Goal: Book appointment/travel/reservation

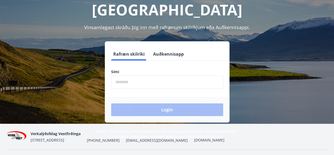
scroll to position [53, 0]
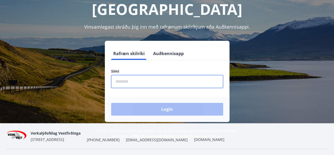
click at [128, 75] on input "phone" at bounding box center [167, 81] width 112 height 13
type input "********"
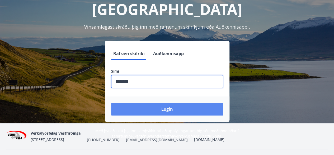
click at [164, 103] on button "Login" at bounding box center [167, 109] width 112 height 13
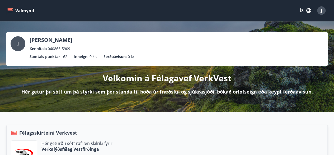
click at [11, 10] on icon "menu" at bounding box center [10, 9] width 5 height 1
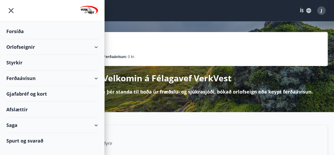
click at [34, 47] on div "Orlofseignir" at bounding box center [52, 47] width 92 height 16
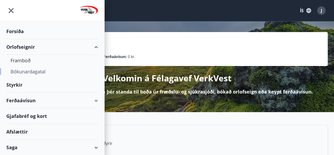
click at [27, 72] on div "Bókunardagatal" at bounding box center [52, 71] width 83 height 11
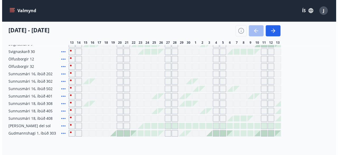
scroll to position [117, 0]
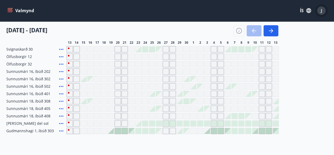
click at [322, 10] on span "J" at bounding box center [321, 11] width 1 height 6
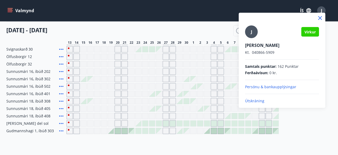
click at [258, 100] on p "Útskráning" at bounding box center [282, 100] width 74 height 5
